Goal: Obtain resource: Download file/media

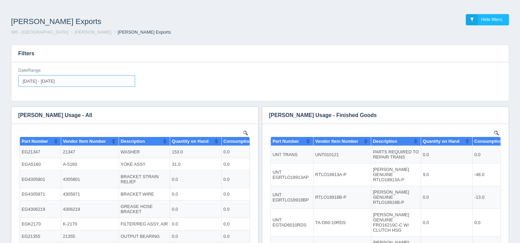
type input "[DATE]"
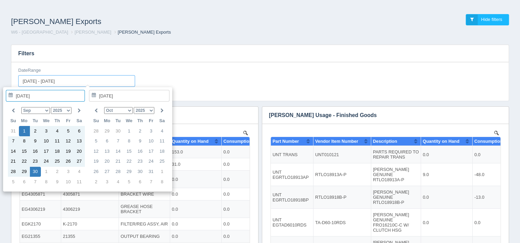
click at [87, 80] on input "[DATE] - [DATE]" at bounding box center [76, 81] width 117 height 12
click at [15, 110] on th at bounding box center [13, 110] width 11 height 11
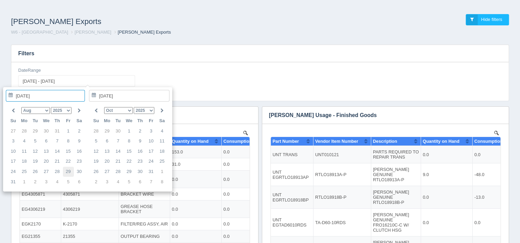
type input "[DATE]"
click at [94, 110] on icon at bounding box center [95, 111] width 3 height 4
type input "[DATE]"
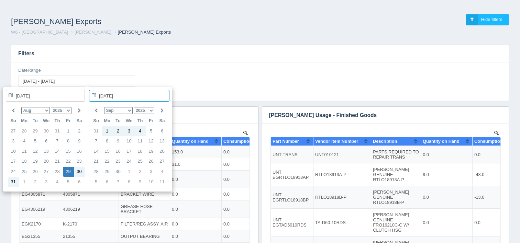
type input "[DATE] - [DATE]"
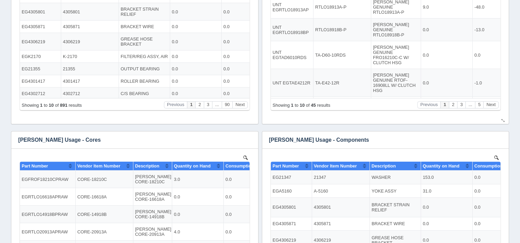
scroll to position [206, 0]
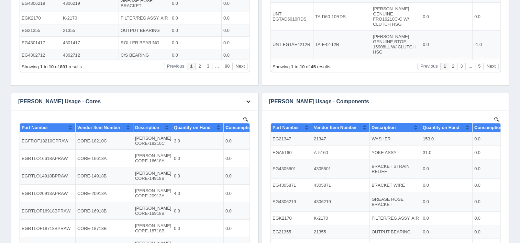
click at [246, 100] on icon "button" at bounding box center [248, 101] width 4 height 4
click at [229, 109] on link "Download CSV" at bounding box center [225, 112] width 55 height 10
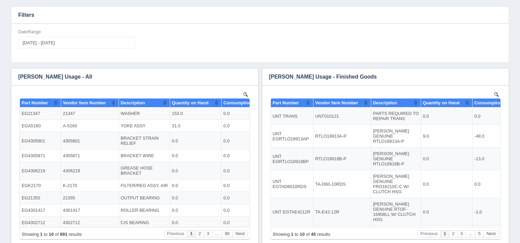
scroll to position [34, 0]
